Goal: Transaction & Acquisition: Purchase product/service

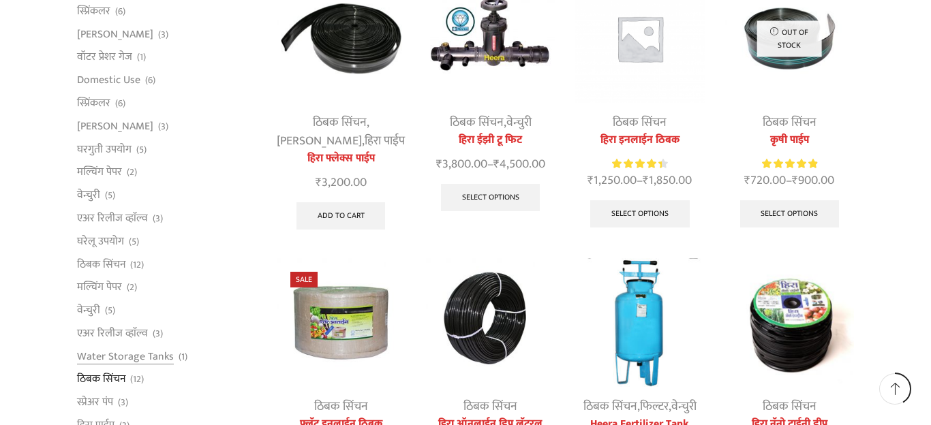
scroll to position [520, 0]
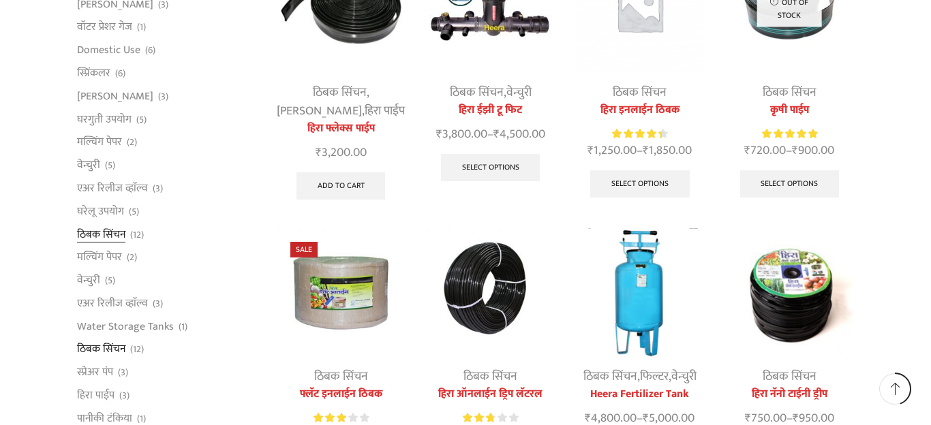
click at [123, 236] on link "ठिबक सिंचन" at bounding box center [101, 234] width 48 height 23
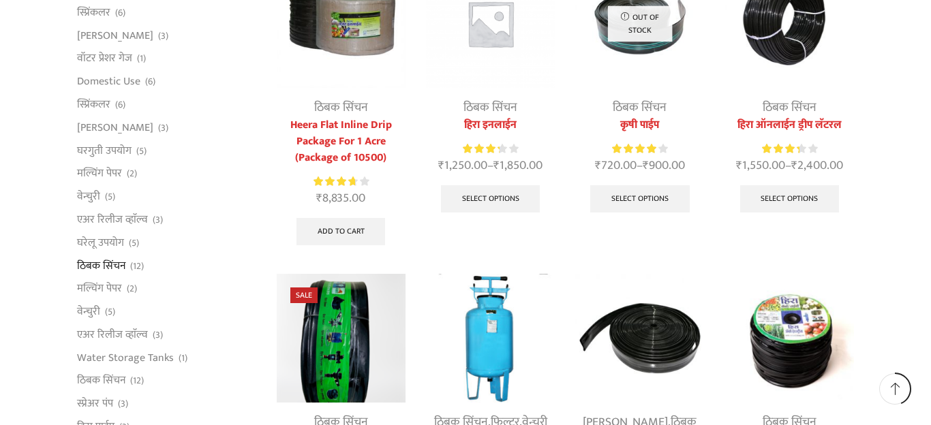
scroll to position [482, 0]
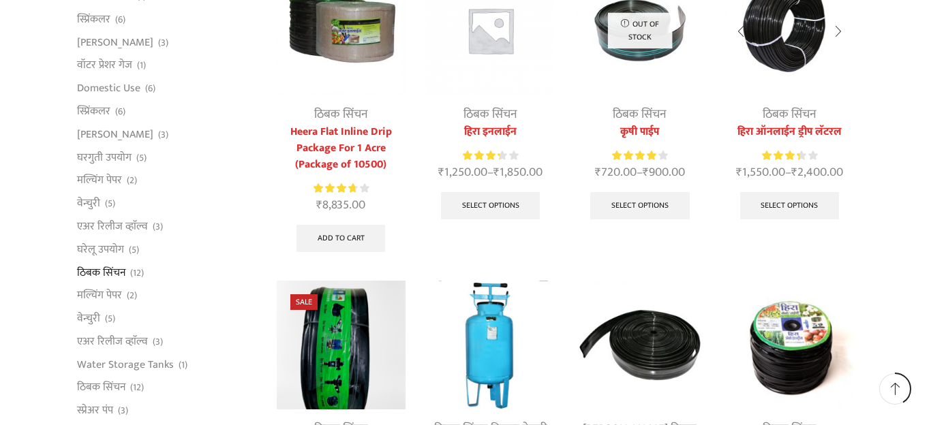
click at [813, 130] on link "हिरा ऑनलाईन ड्रीप लॅटरल" at bounding box center [789, 132] width 129 height 16
